Goal: Information Seeking & Learning: Learn about a topic

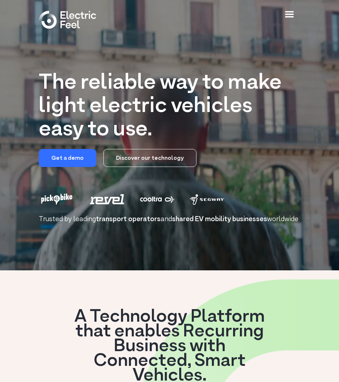
click at [293, 9] on div "menu" at bounding box center [290, 15] width 14 height 14
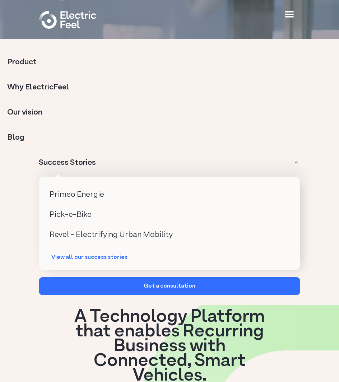
click at [73, 166] on div "Success Stories" at bounding box center [67, 163] width 57 height 13
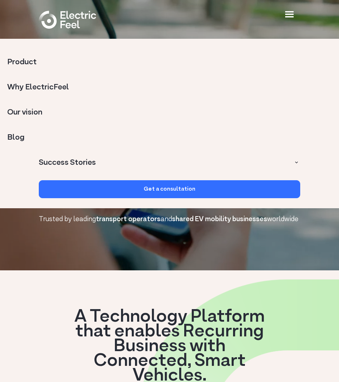
click at [73, 164] on div "Success Stories" at bounding box center [67, 163] width 57 height 13
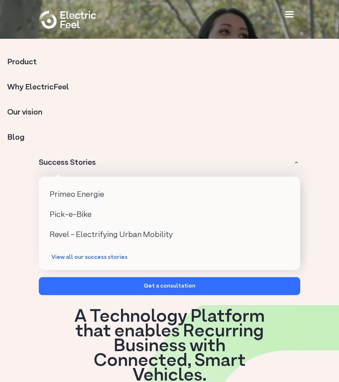
click at [85, 196] on div "Primeo Energie" at bounding box center [77, 194] width 55 height 13
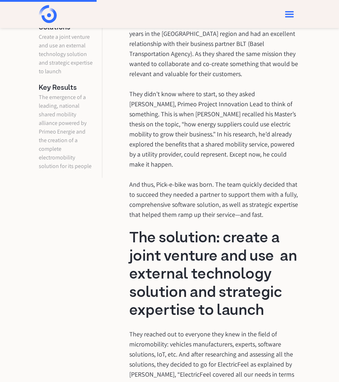
drag, startPoint x: 269, startPoint y: 142, endPoint x: 217, endPoint y: 97, distance: 68.7
click at [217, 97] on p "Primeo Energie has been a leading utility provider for many years in the Basel …" at bounding box center [214, 119] width 171 height 201
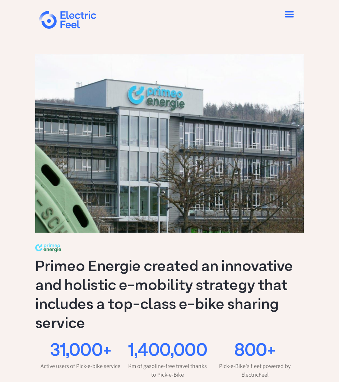
click at [289, 17] on div "menu" at bounding box center [290, 15] width 14 height 14
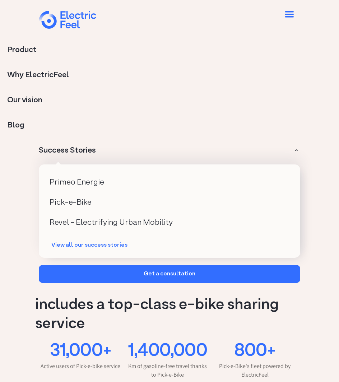
click at [94, 243] on div "View all our success stories" at bounding box center [92, 245] width 83 height 7
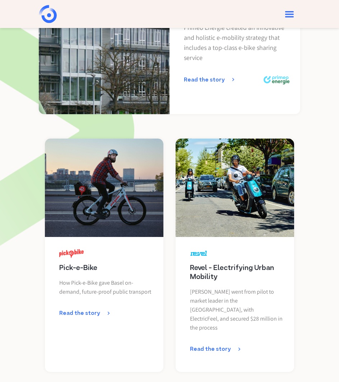
scroll to position [72, 0]
